Goal: Information Seeking & Learning: Learn about a topic

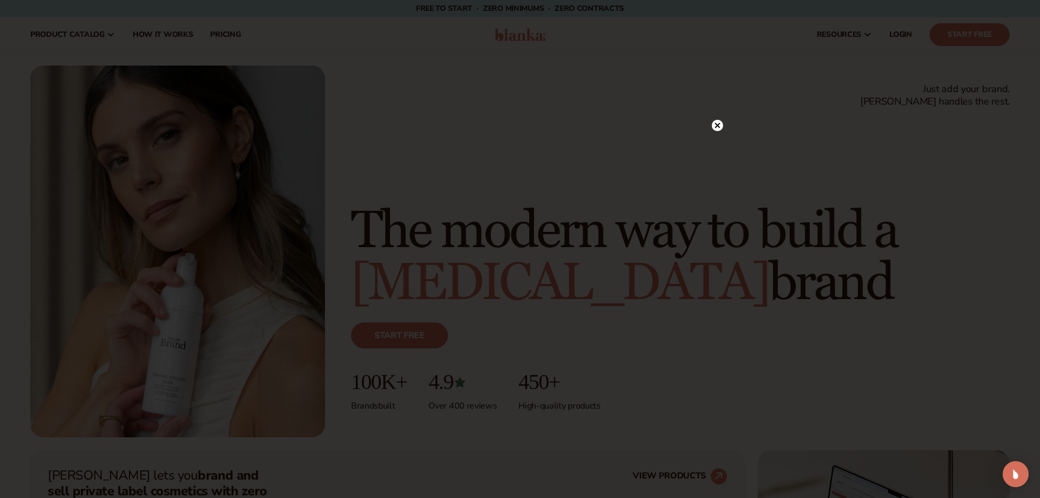
click at [719, 127] on icon at bounding box center [717, 125] width 5 height 5
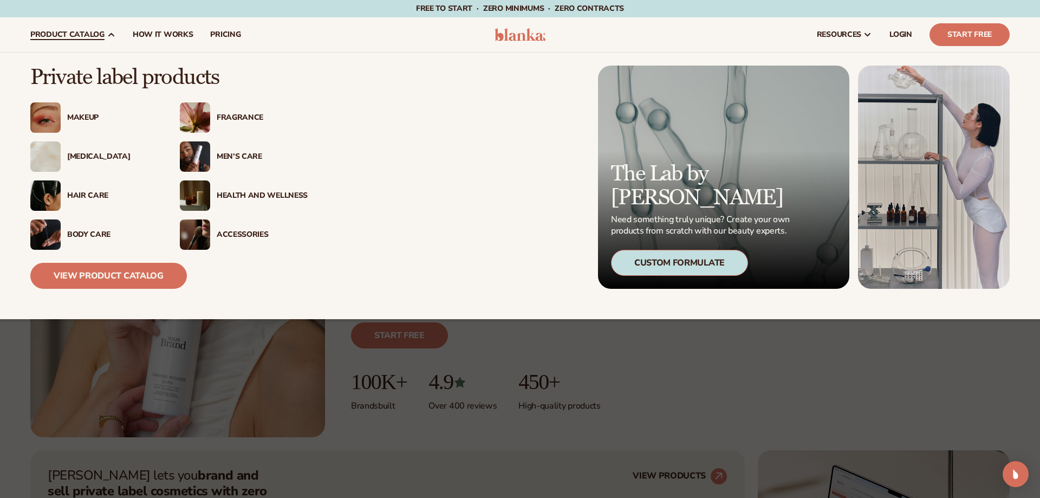
click at [77, 157] on div "[MEDICAL_DATA]" at bounding box center [112, 156] width 91 height 9
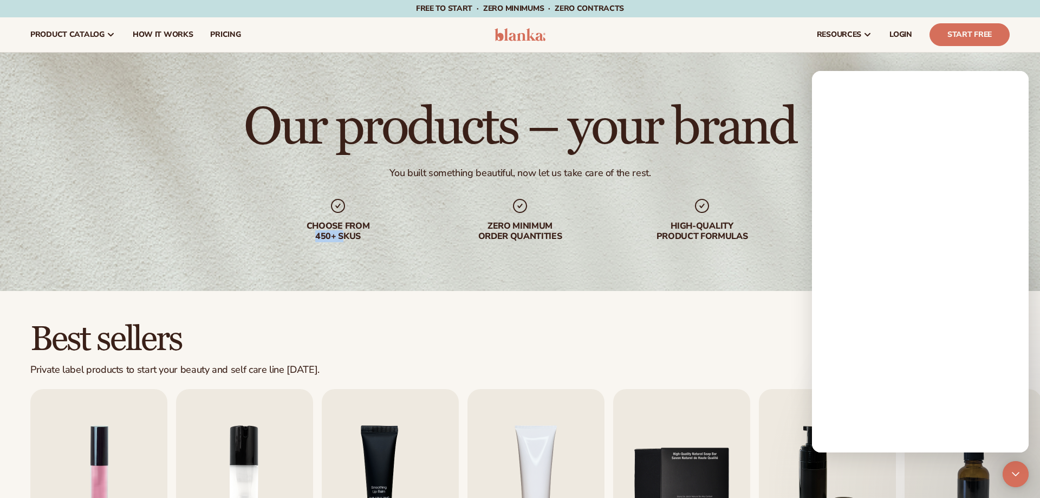
drag, startPoint x: 312, startPoint y: 240, endPoint x: 344, endPoint y: 236, distance: 32.7
click at [344, 236] on div "Choose from 450+ Skus" at bounding box center [338, 231] width 139 height 21
click at [363, 236] on div "Choose from 450+ Skus" at bounding box center [338, 231] width 139 height 21
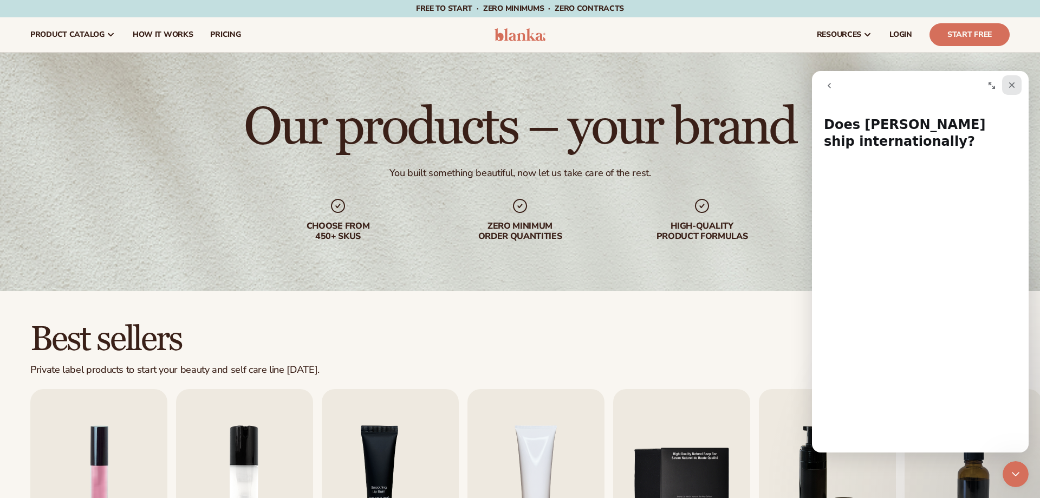
click at [1016, 90] on div "Close" at bounding box center [1011, 84] width 19 height 19
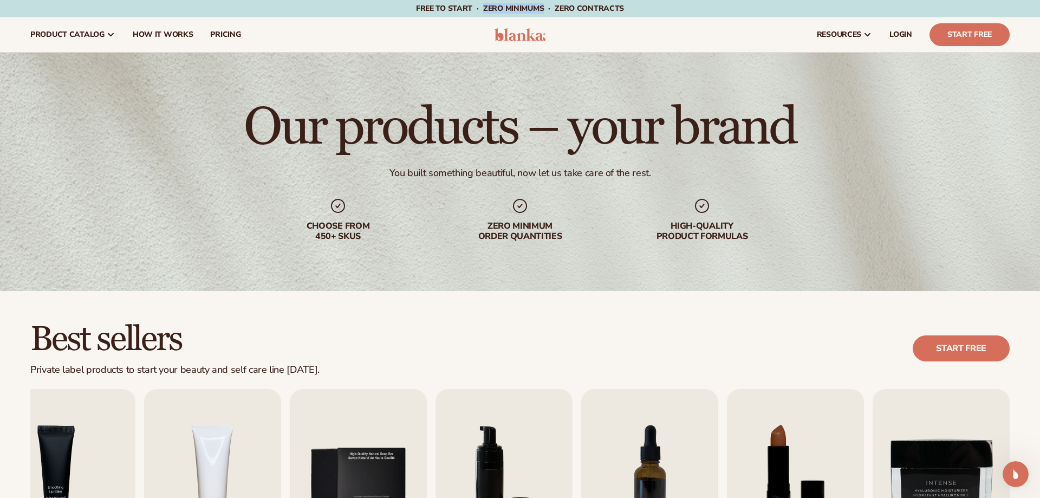
drag, startPoint x: 483, startPoint y: 6, endPoint x: 544, endPoint y: 5, distance: 61.2
click at [544, 5] on span "Free to start · ZERO minimums · ZERO contracts ·" at bounding box center [520, 8] width 208 height 10
click at [467, 9] on span "Free to start · ZERO minimums · ZERO contracts ·" at bounding box center [520, 8] width 208 height 10
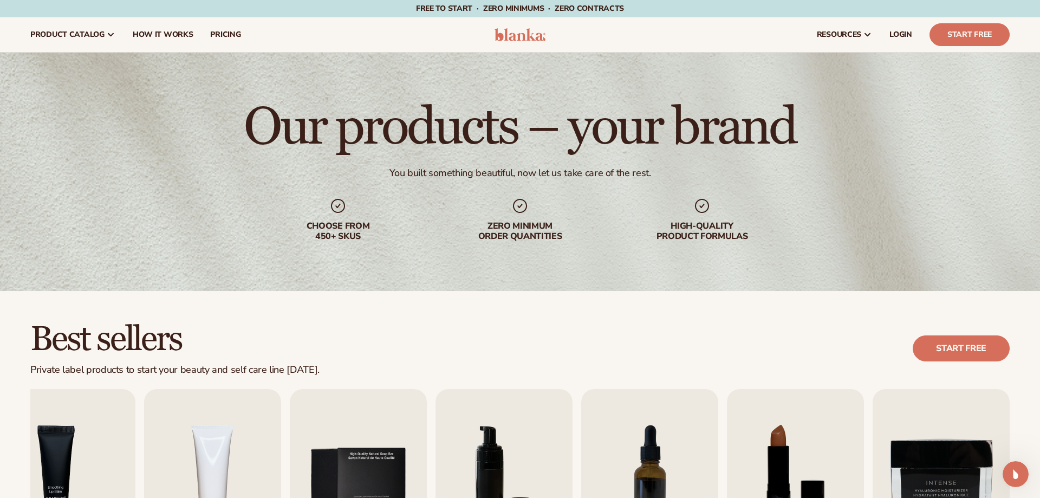
click at [467, 9] on span "Free to start · ZERO minimums · ZERO contracts ·" at bounding box center [520, 8] width 208 height 10
click at [490, 96] on div "Our products – your brand You built something beautiful, now let us take care o…" at bounding box center [520, 172] width 1040 height 238
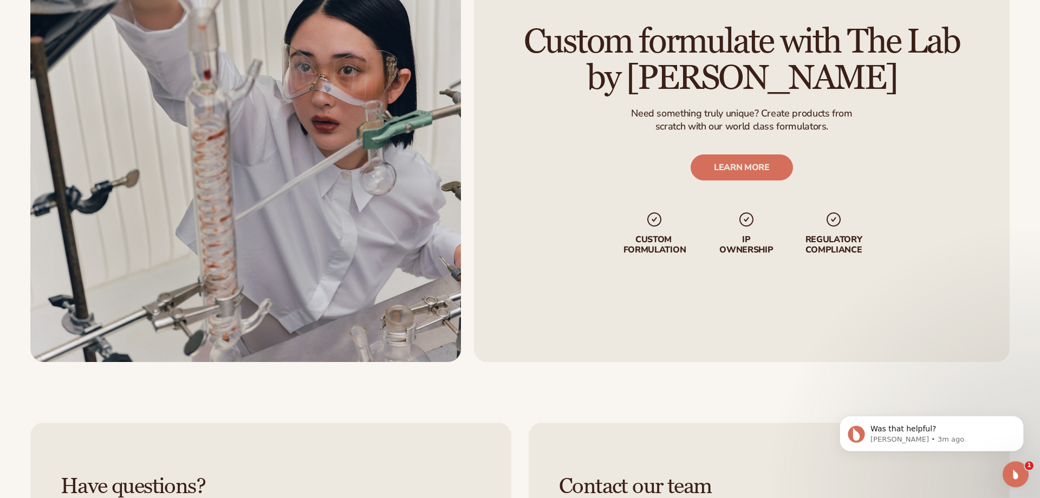
scroll to position [1547, 0]
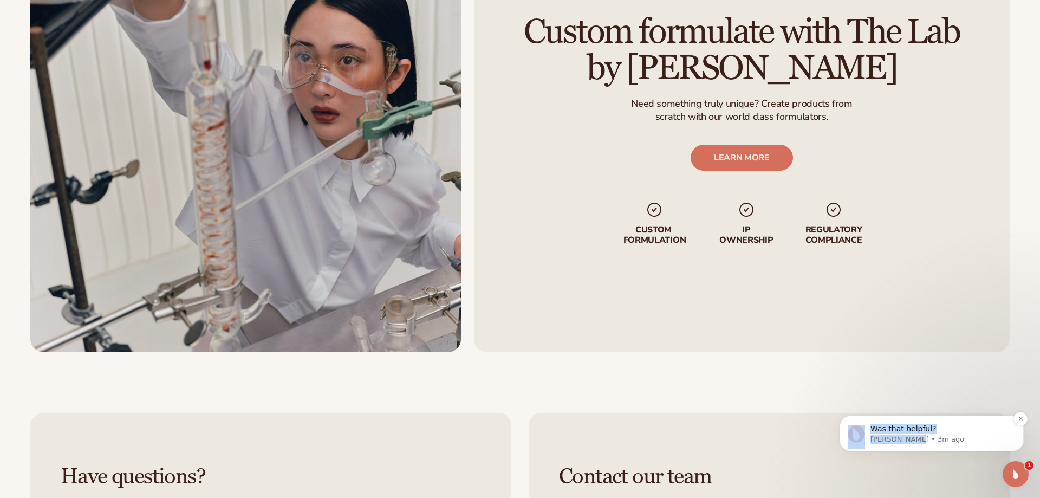
click at [917, 435] on p "Lee • 3m ago" at bounding box center [940, 439] width 140 height 10
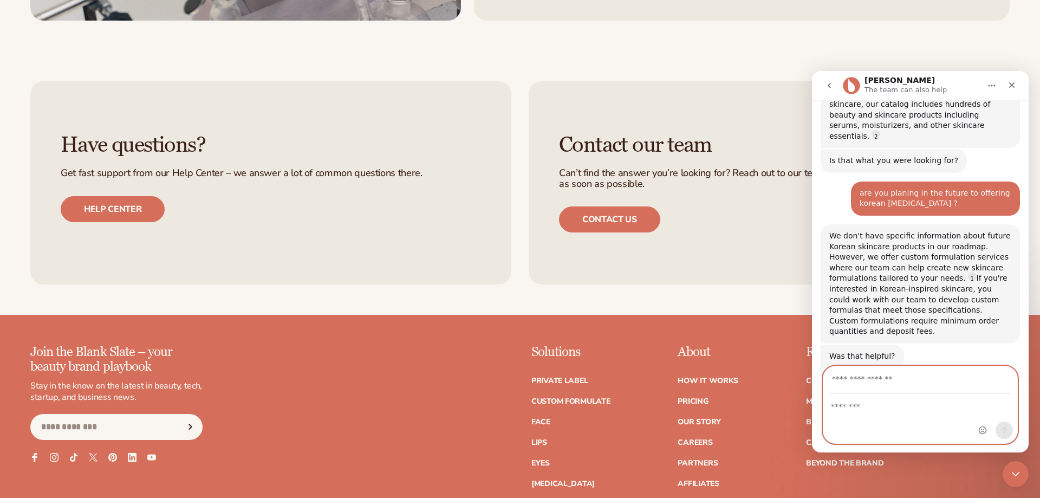
scroll to position [2145, 0]
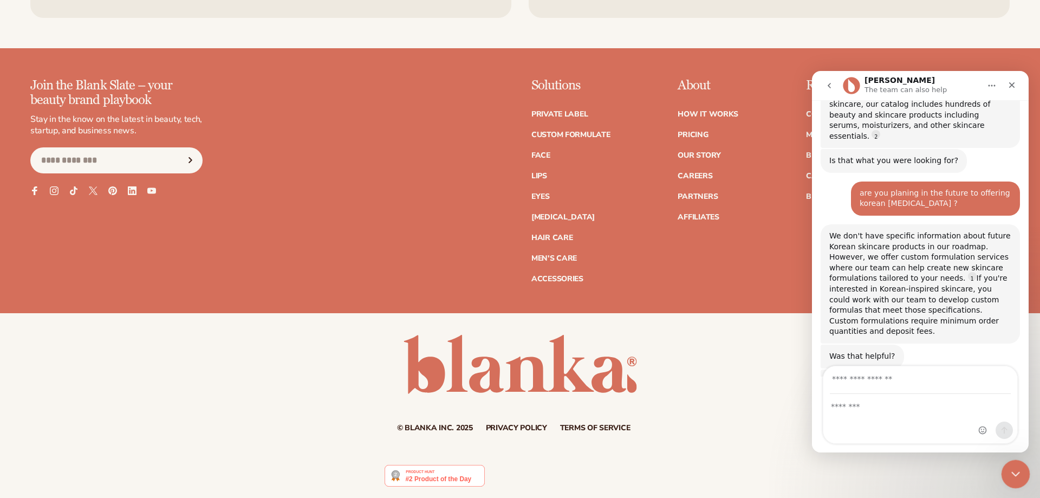
click at [1026, 475] on div "Close Intercom Messenger" at bounding box center [1014, 472] width 26 height 26
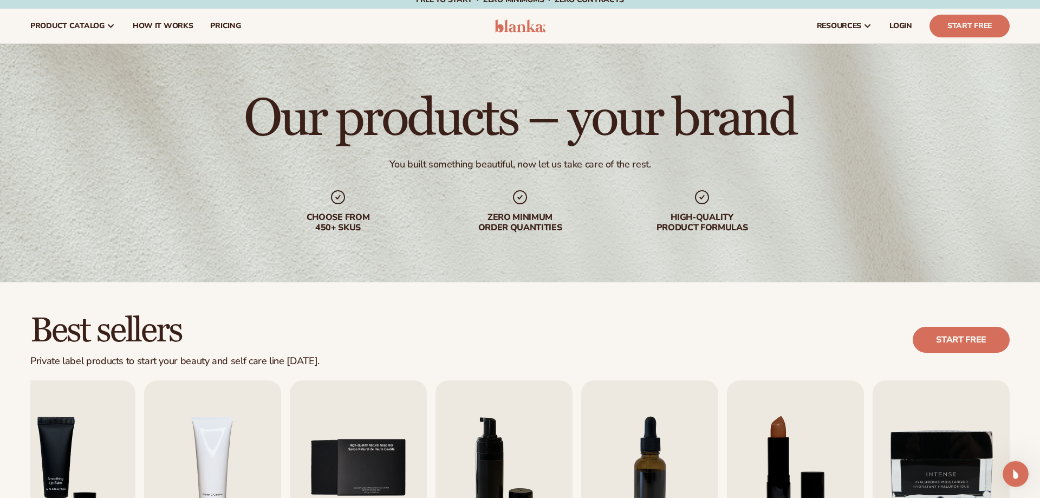
scroll to position [0, 0]
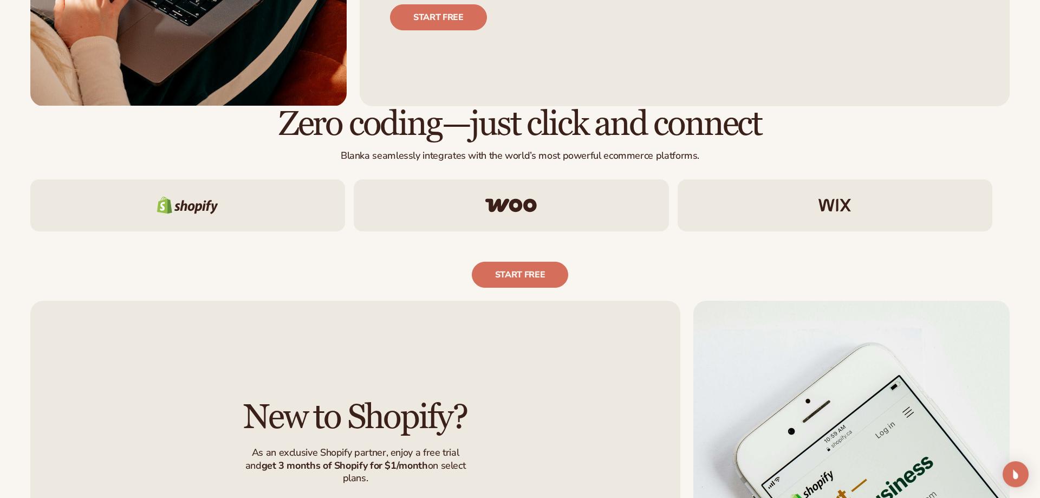
scroll to position [608, 0]
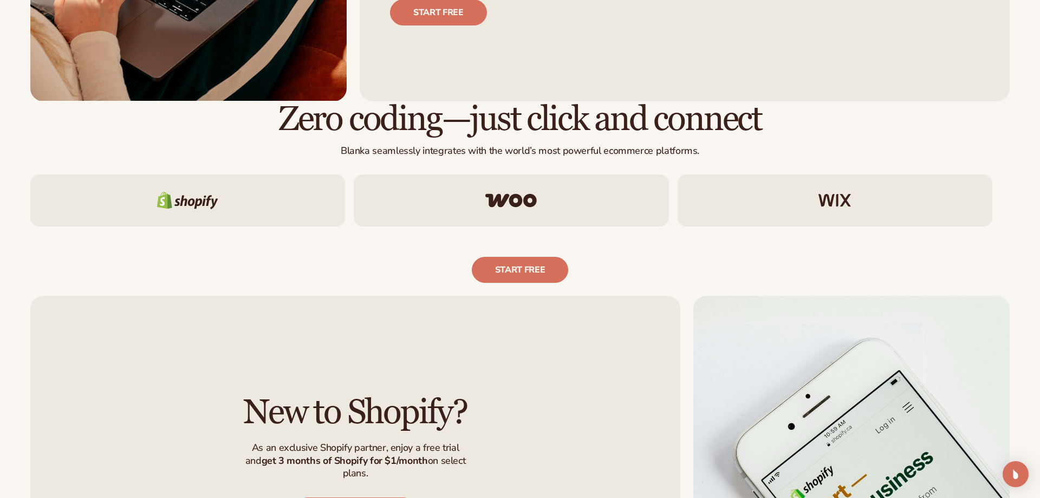
click at [193, 199] on img at bounding box center [187, 200] width 61 height 17
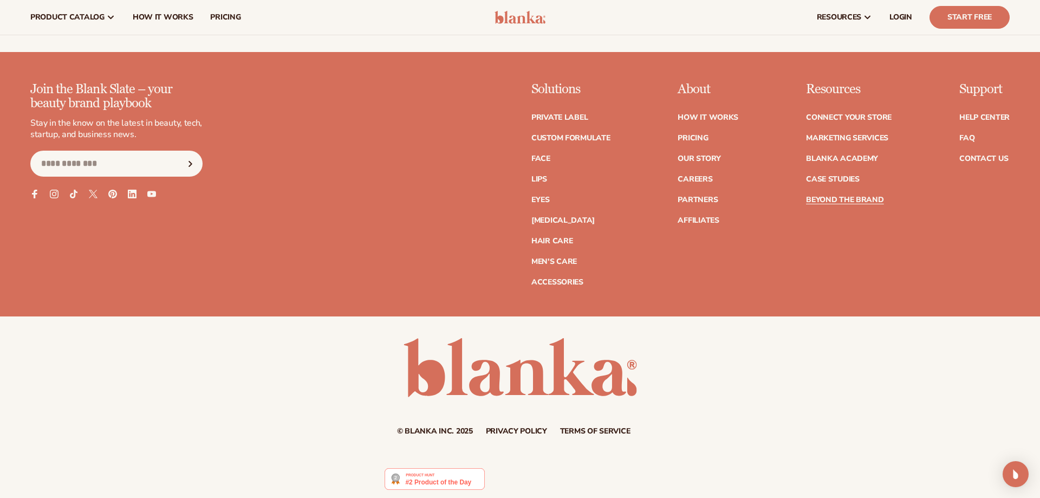
scroll to position [1657, 0]
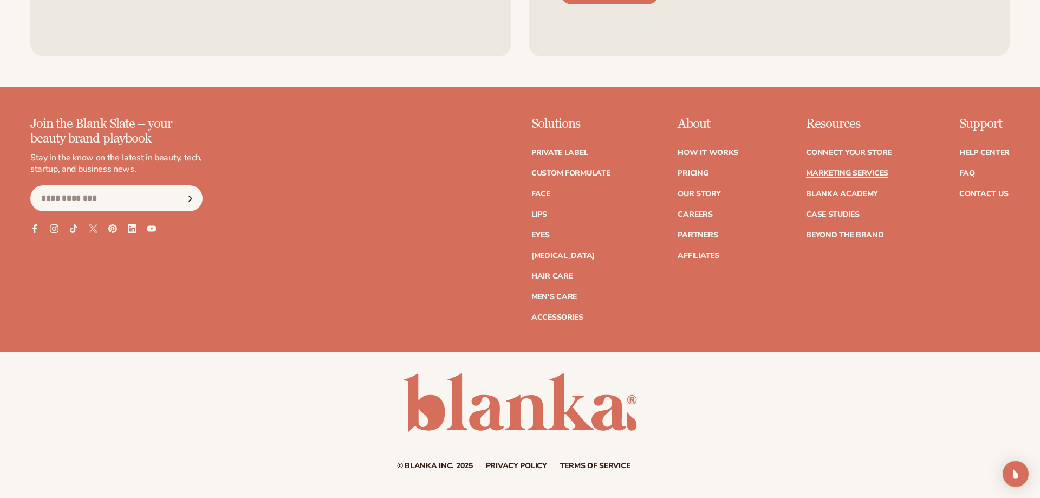
scroll to position [2808, 0]
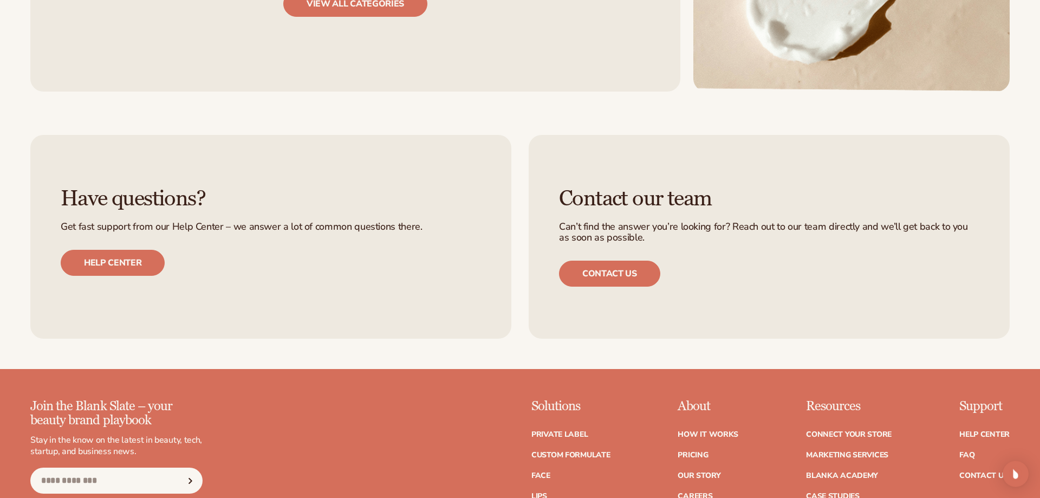
scroll to position [1657, 0]
